Goal: Information Seeking & Learning: Find specific page/section

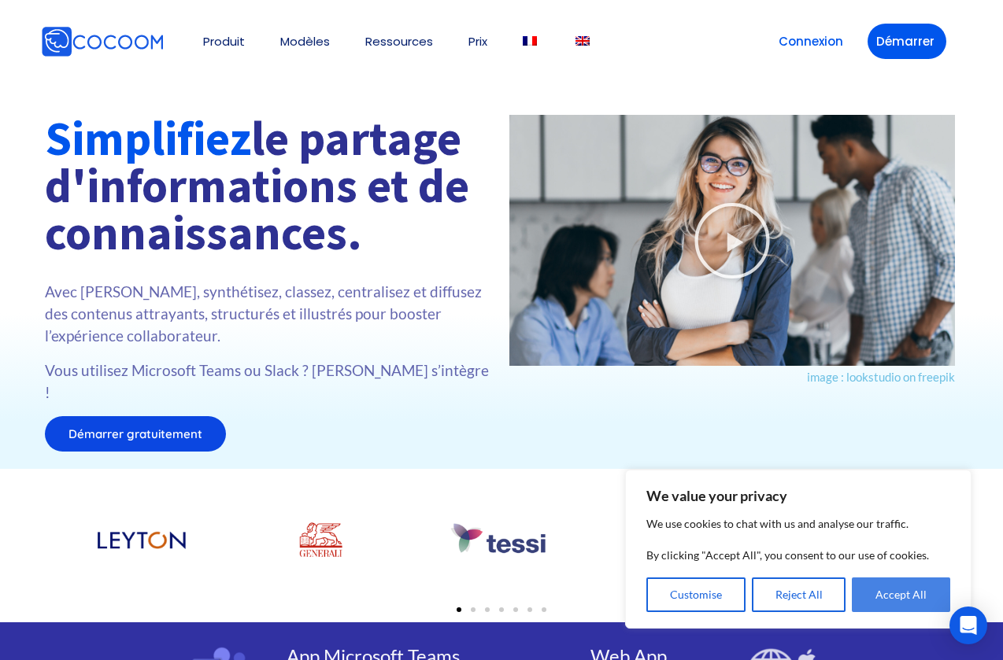
click at [889, 601] on button "Accept All" at bounding box center [901, 595] width 98 height 35
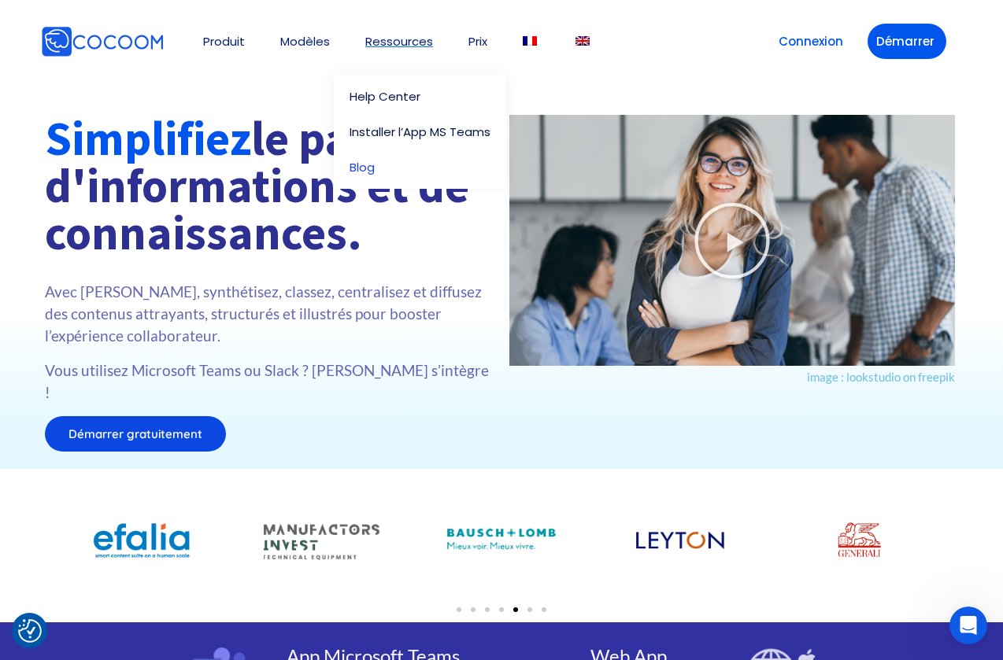
click at [382, 165] on link "Blog" at bounding box center [424, 167] width 149 height 12
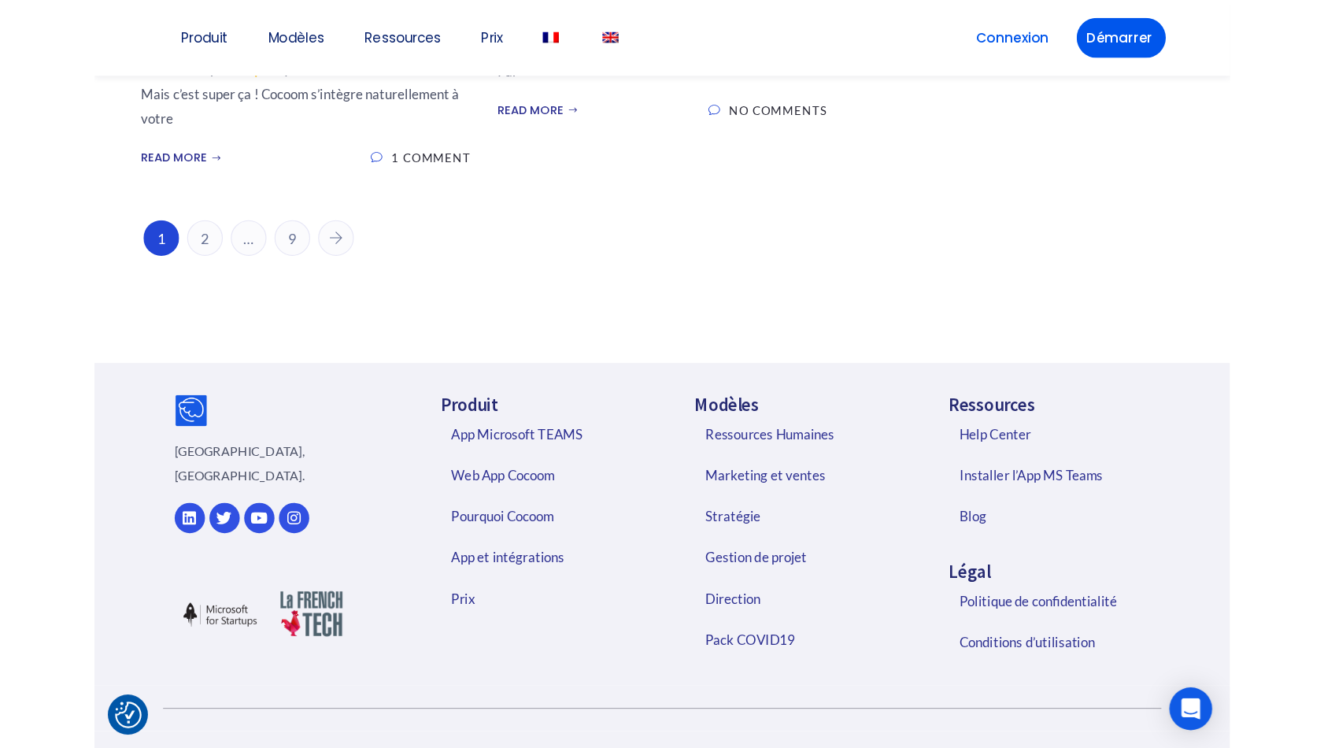
scroll to position [5403, 0]
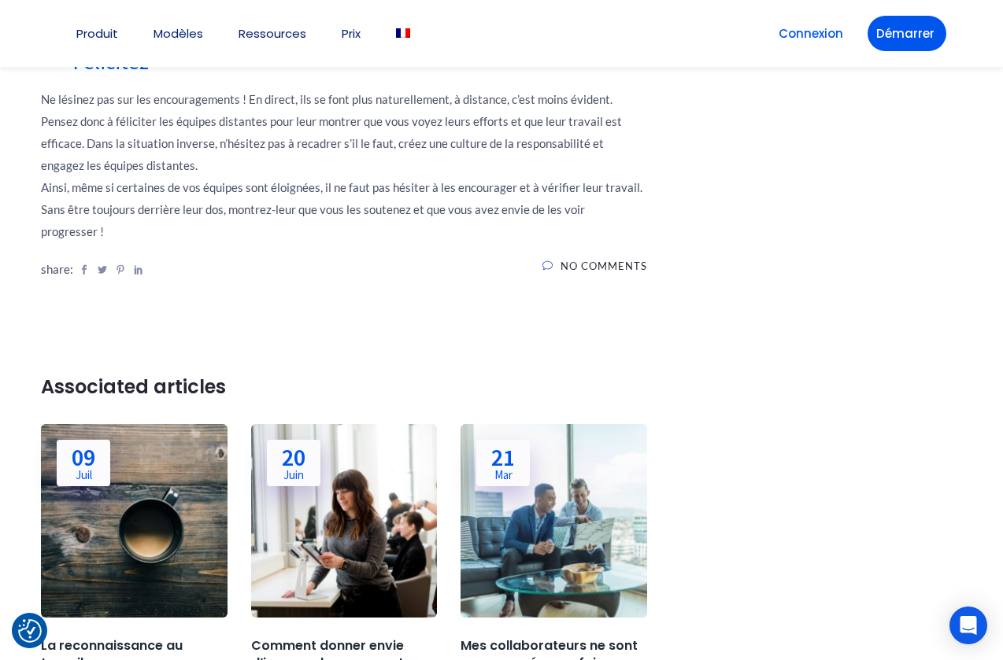
scroll to position [1970, 0]
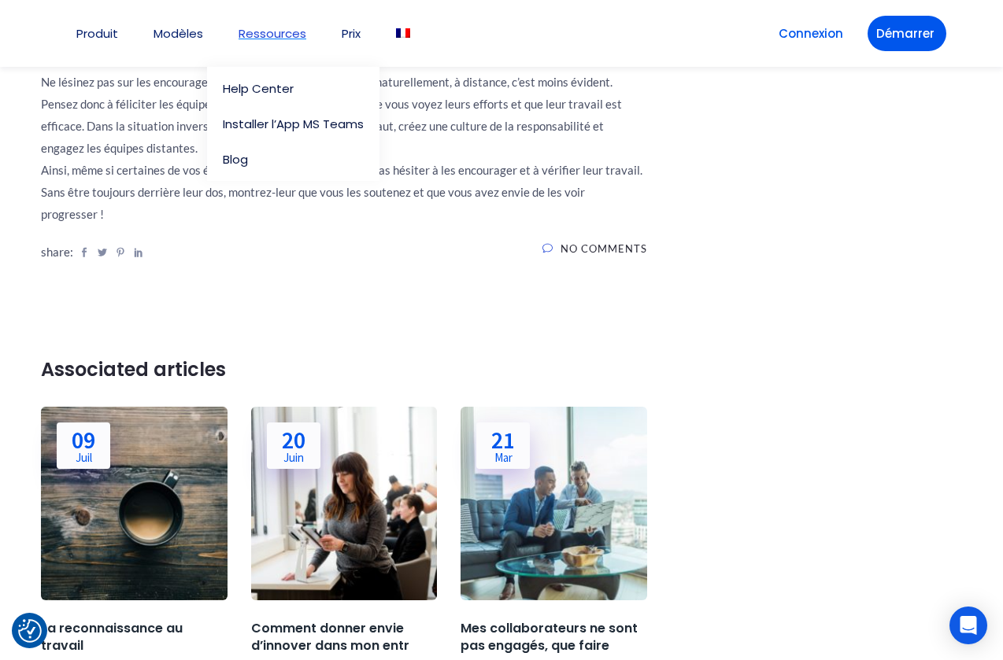
click at [295, 36] on link "Ressources" at bounding box center [273, 34] width 68 height 12
click at [268, 90] on link "Help Center" at bounding box center [297, 89] width 149 height 12
